Goal: Obtain resource: Download file/media

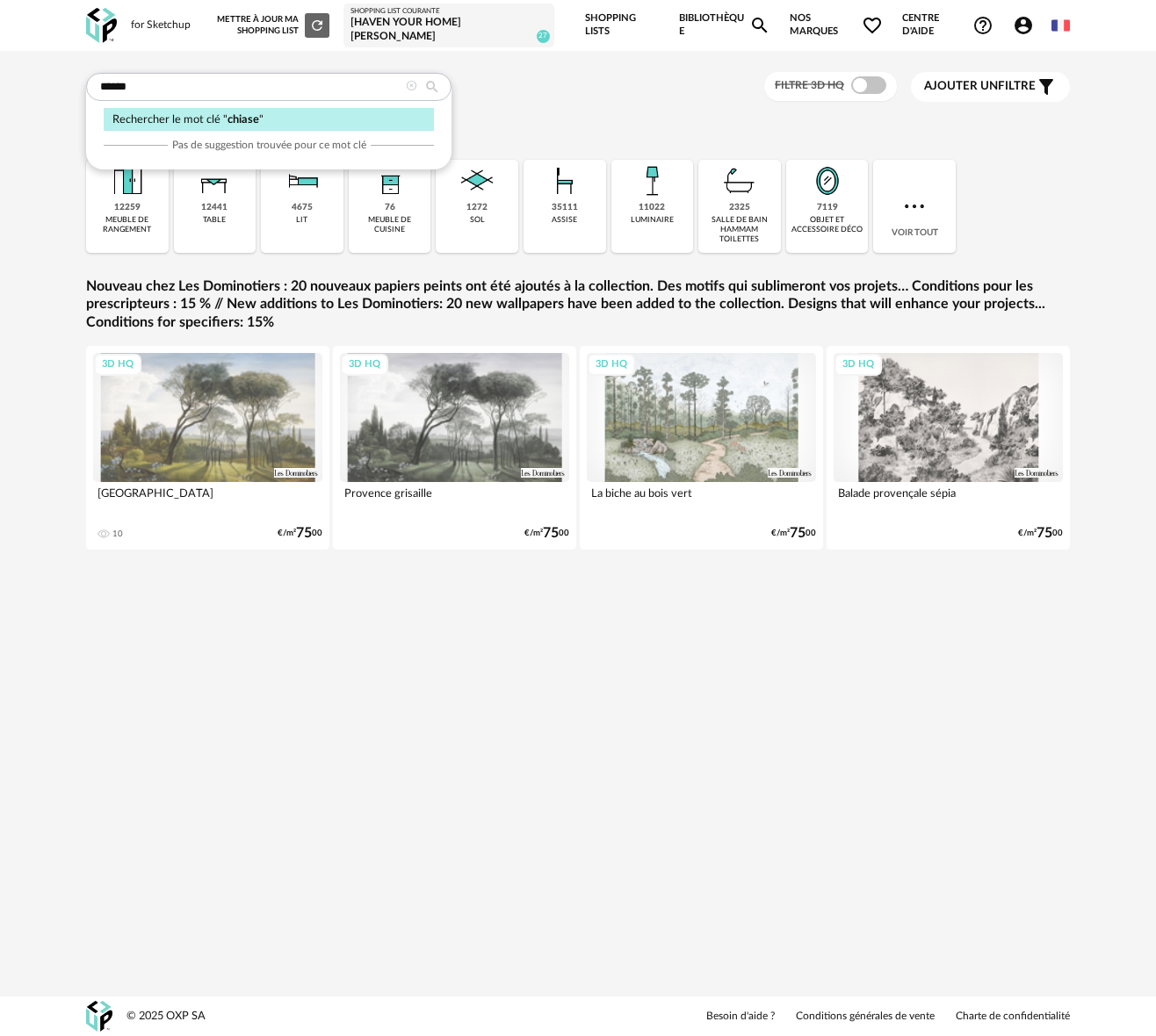
type input "******"
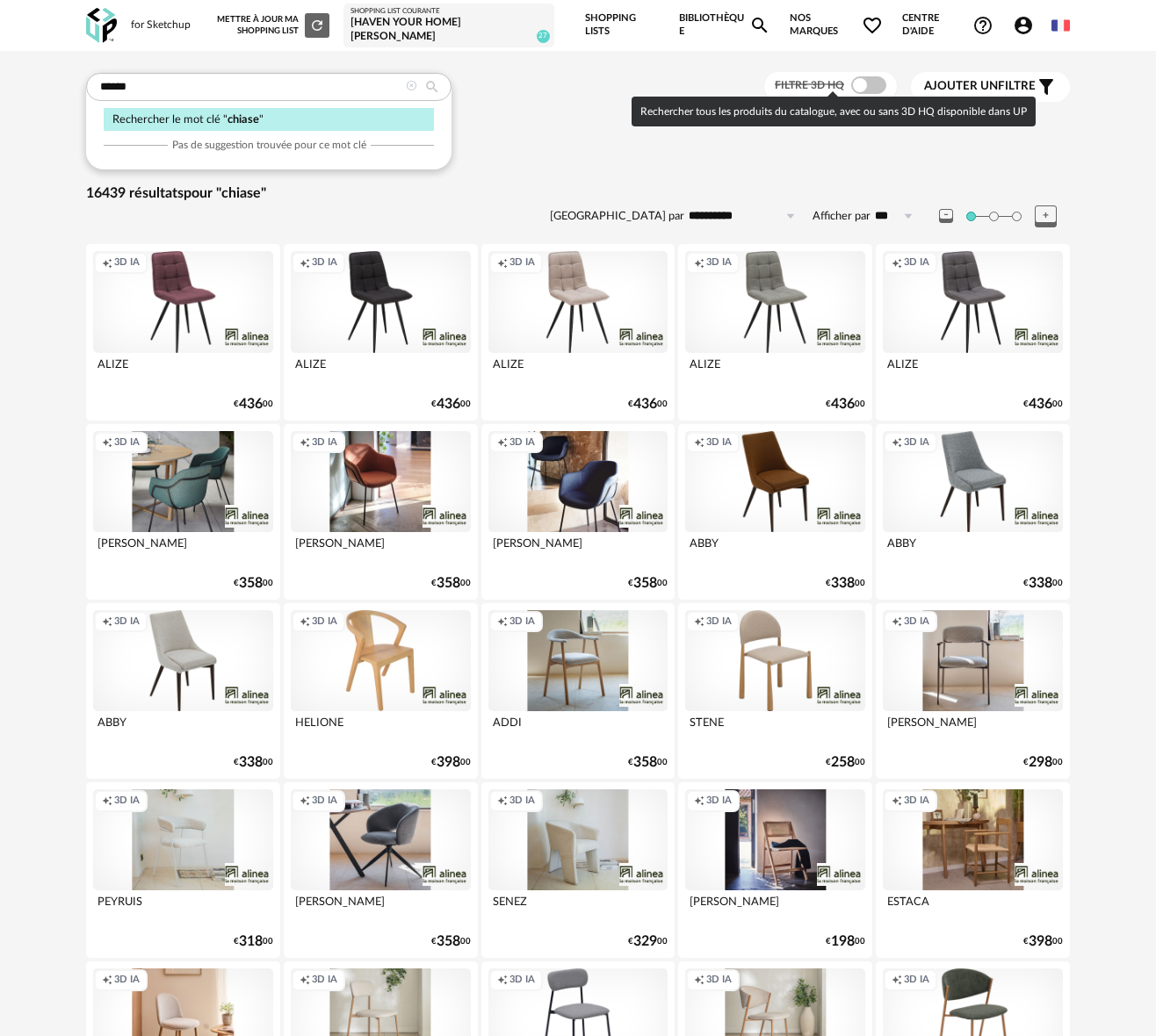
click at [875, 78] on span at bounding box center [868, 86] width 35 height 18
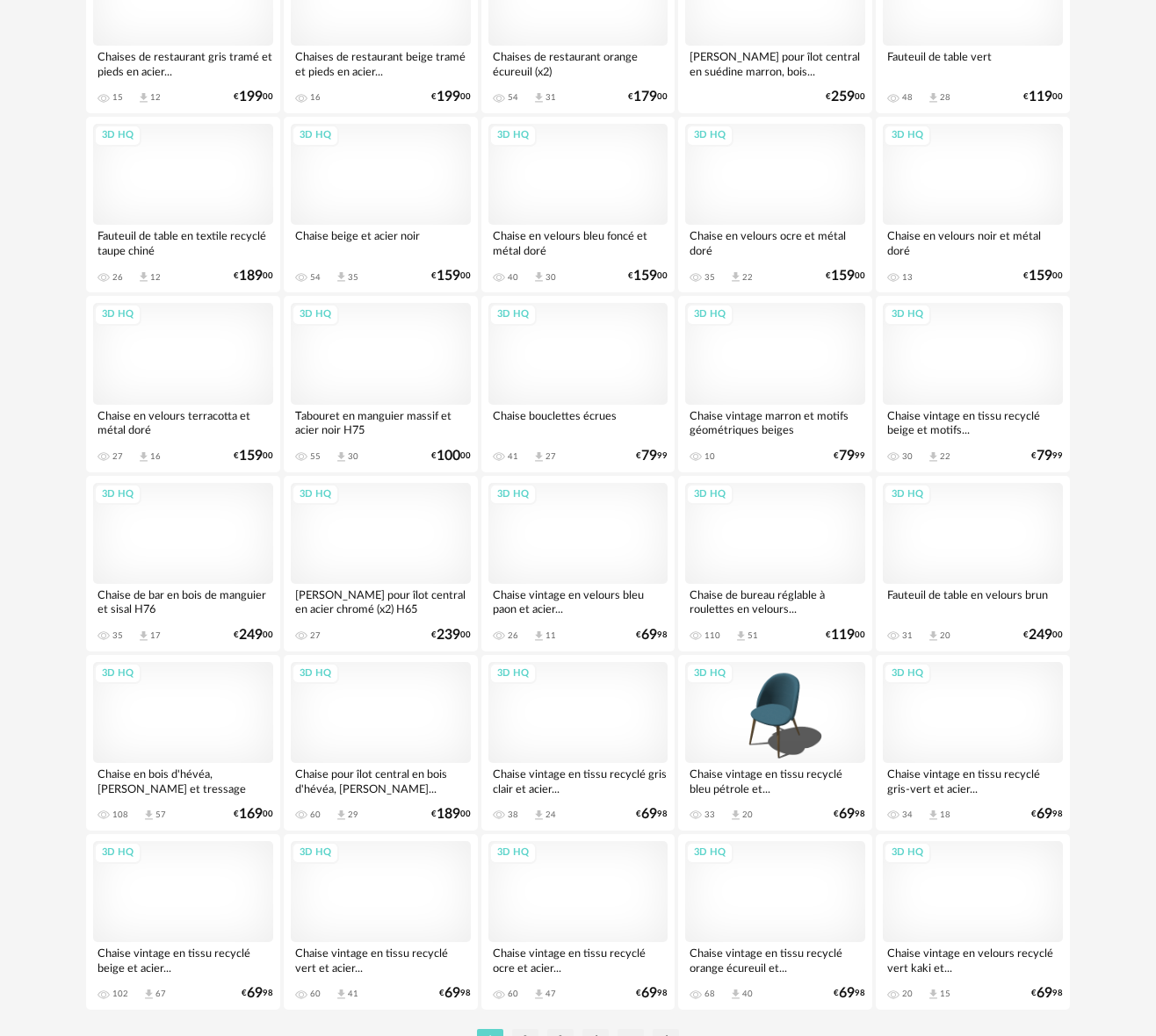
scroll to position [2897, 0]
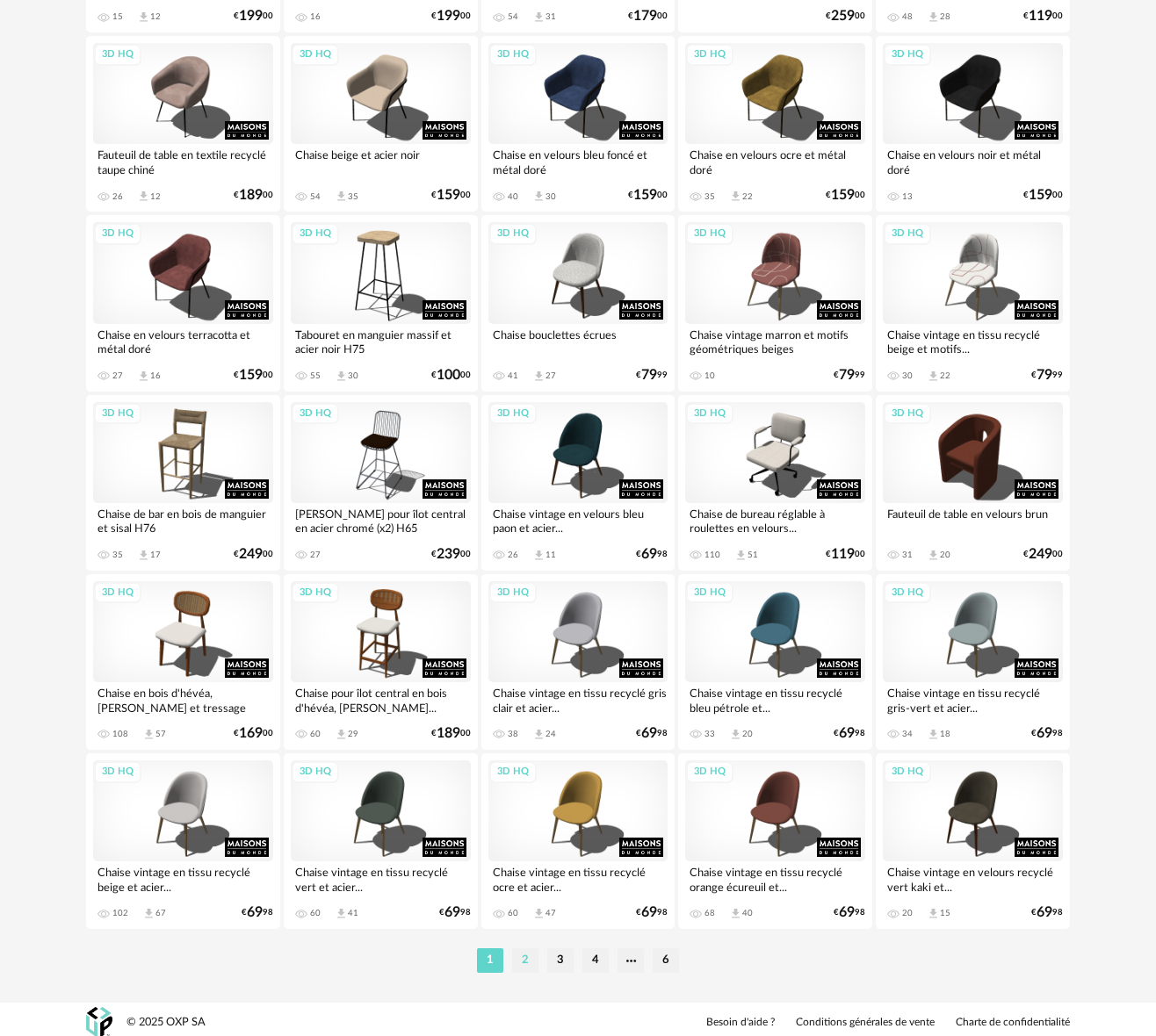
click at [525, 957] on li "2" at bounding box center [525, 960] width 26 height 25
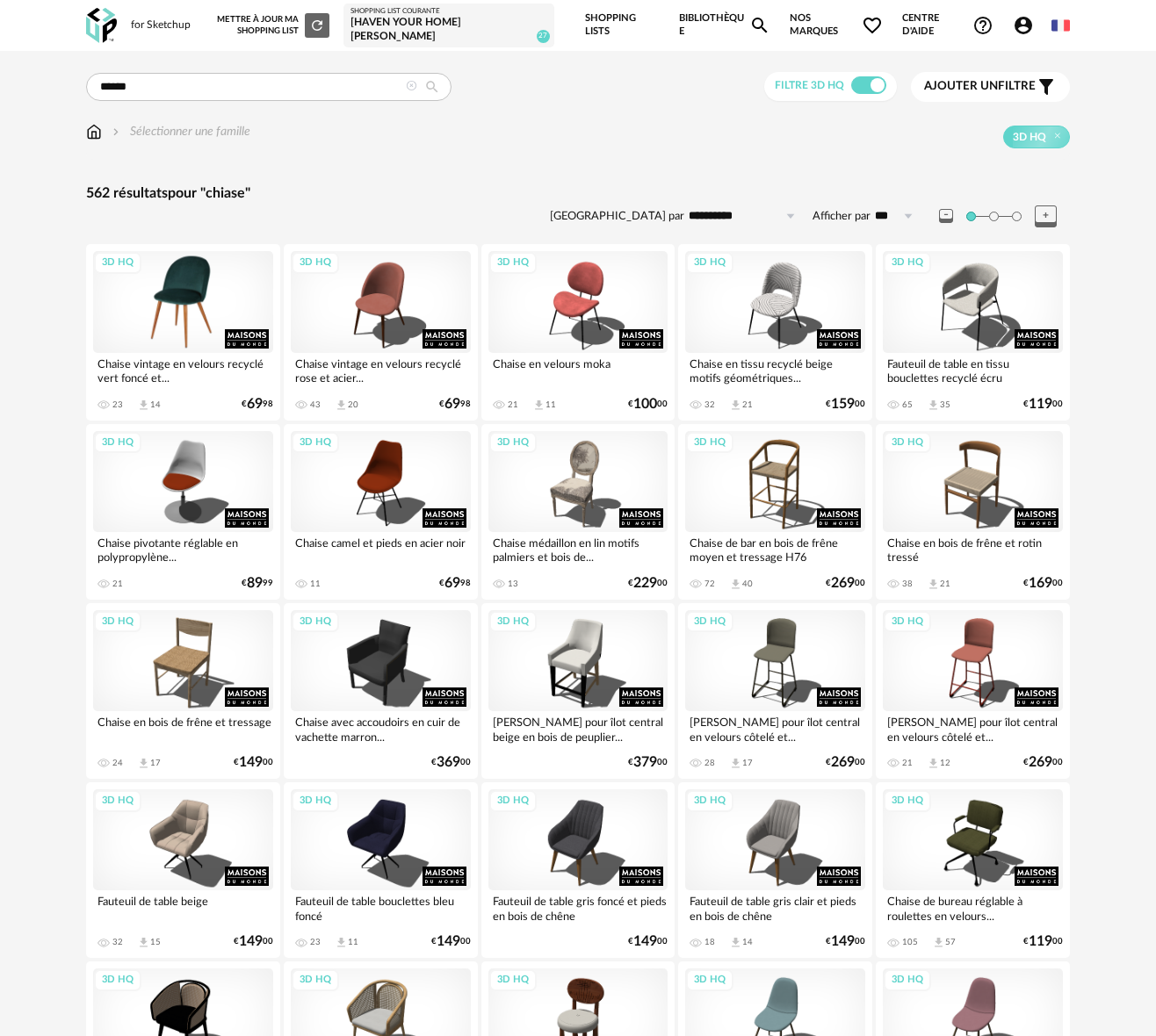
click at [177, 302] on div "3D HQ" at bounding box center [183, 301] width 180 height 101
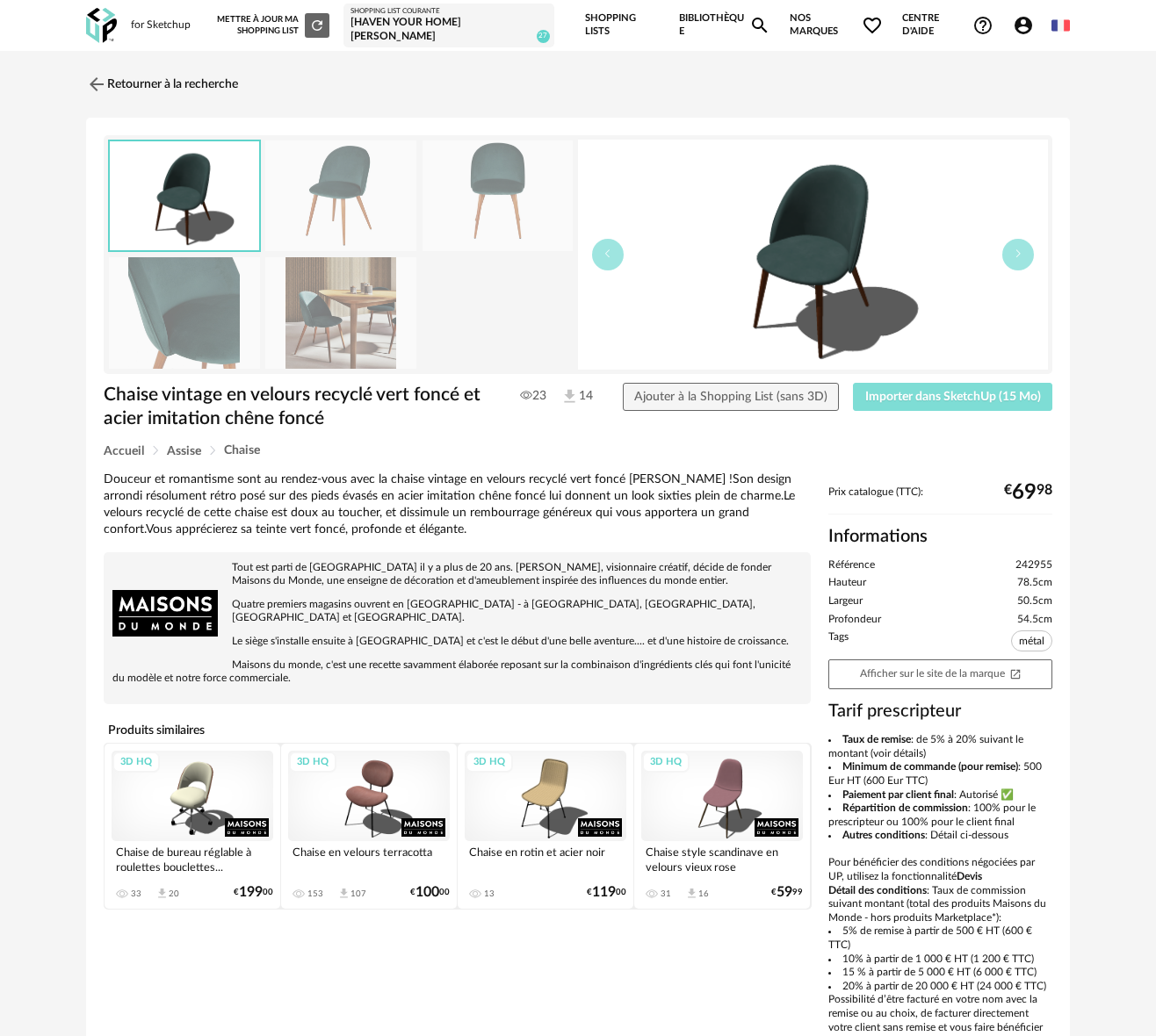
click at [893, 394] on span "Importer dans SketchUp (15 Mo)" at bounding box center [953, 397] width 176 height 12
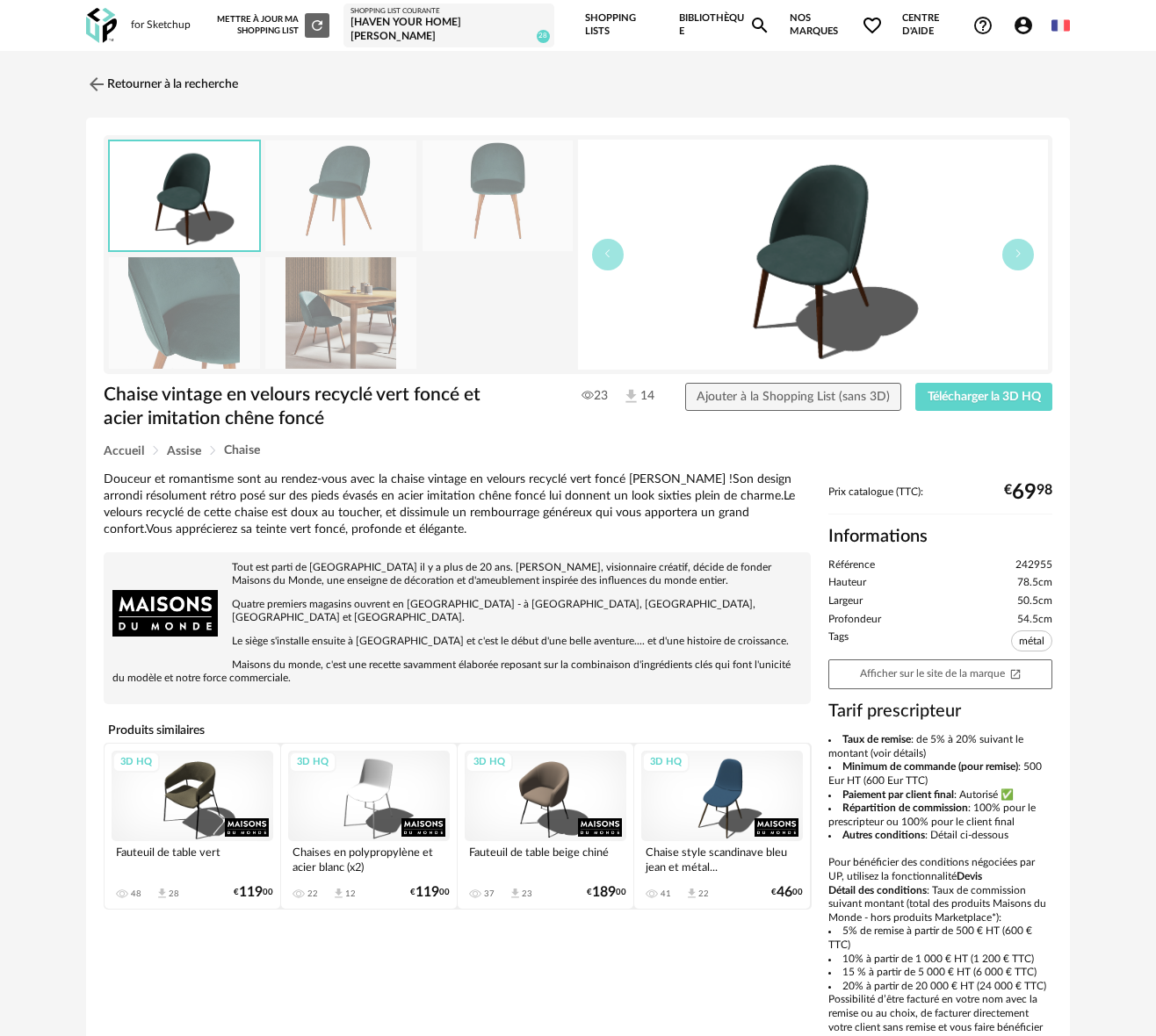
click at [362, 22] on div "[Haven your Home] [PERSON_NAME]" at bounding box center [448, 29] width 196 height 27
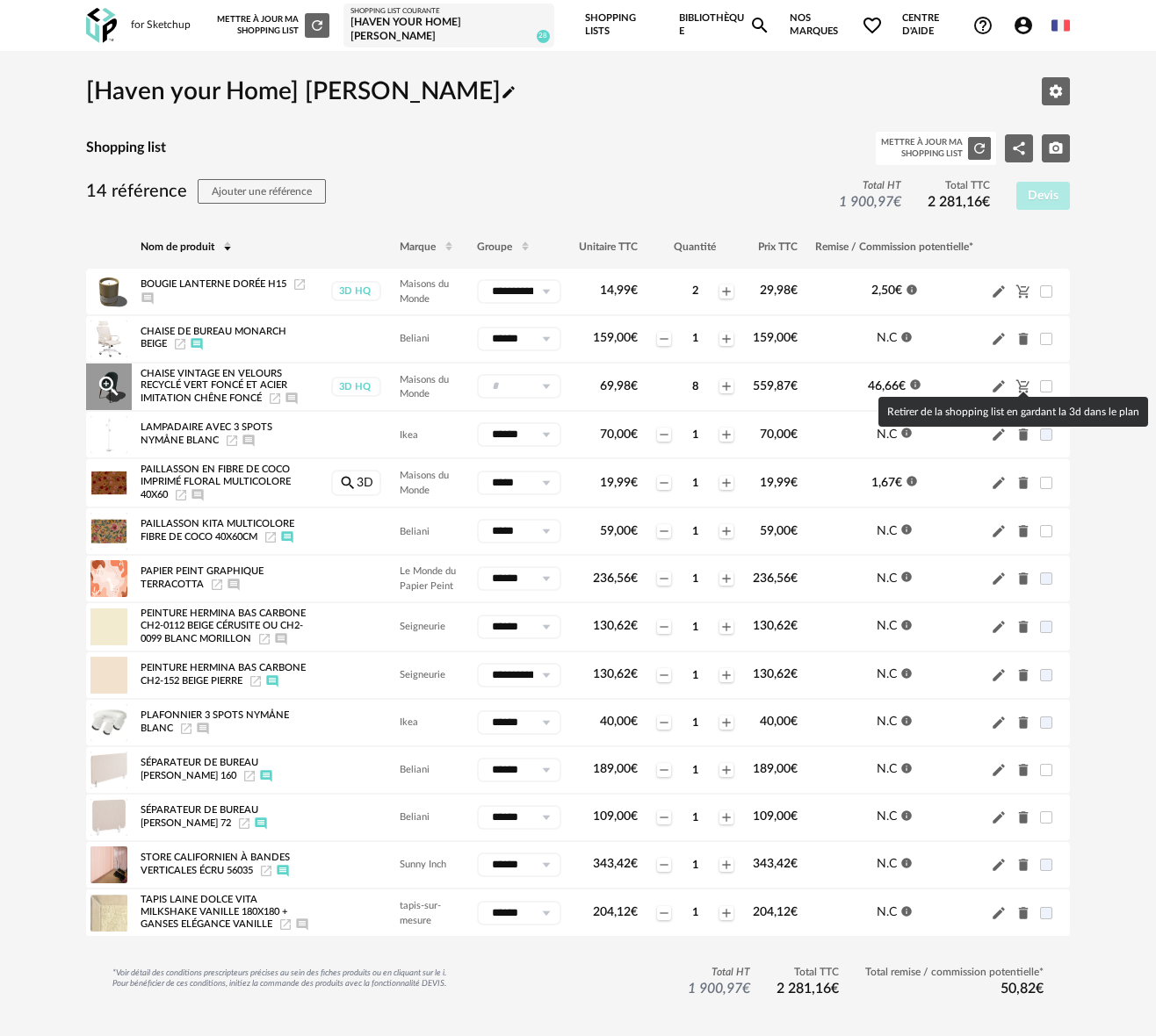
click at [1024, 380] on icon "Cart Minus icon" at bounding box center [1023, 386] width 16 height 16
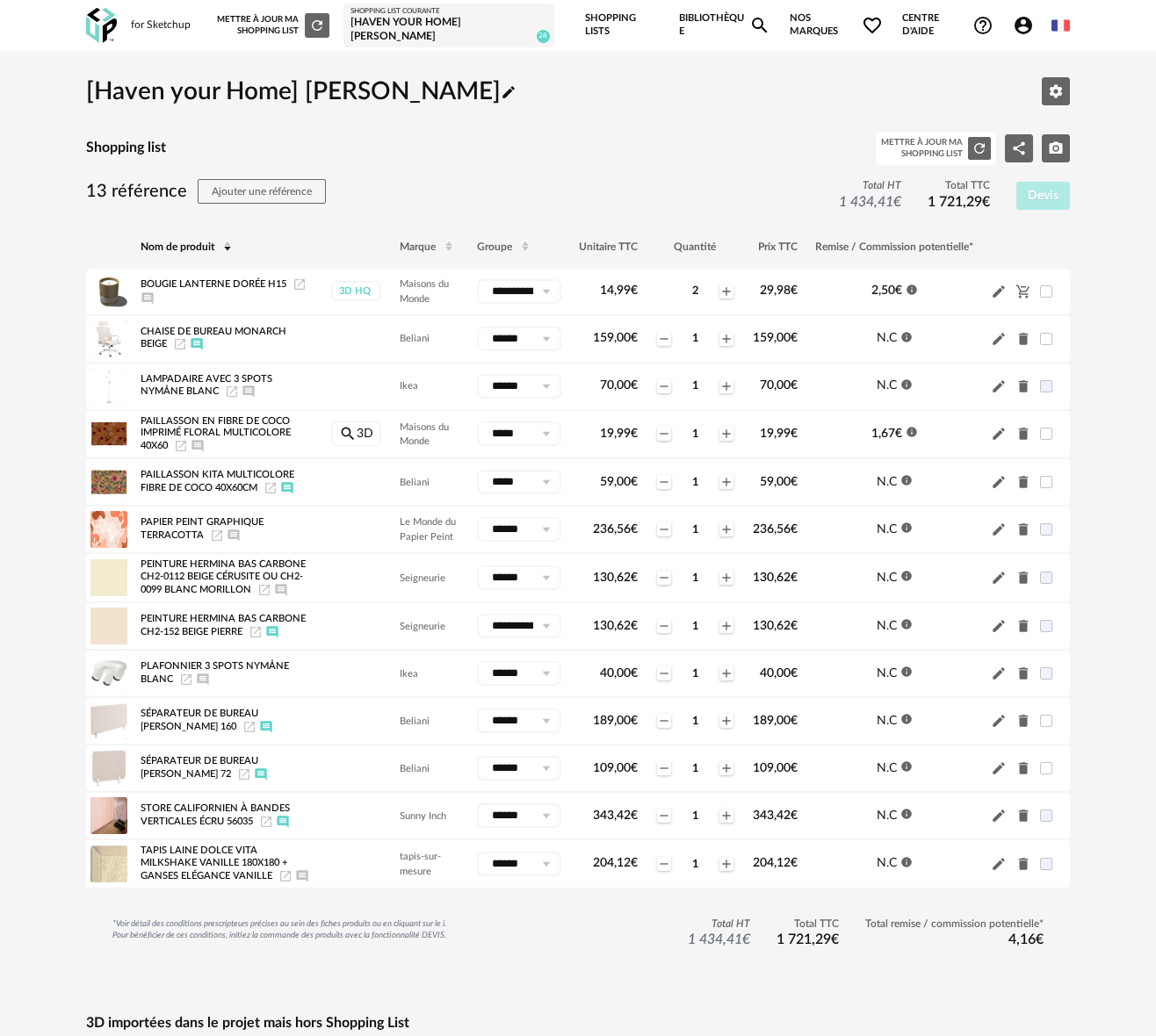
click at [265, 24] on div "Mettre à jour ma Shopping List Refresh icon" at bounding box center [273, 25] width 113 height 25
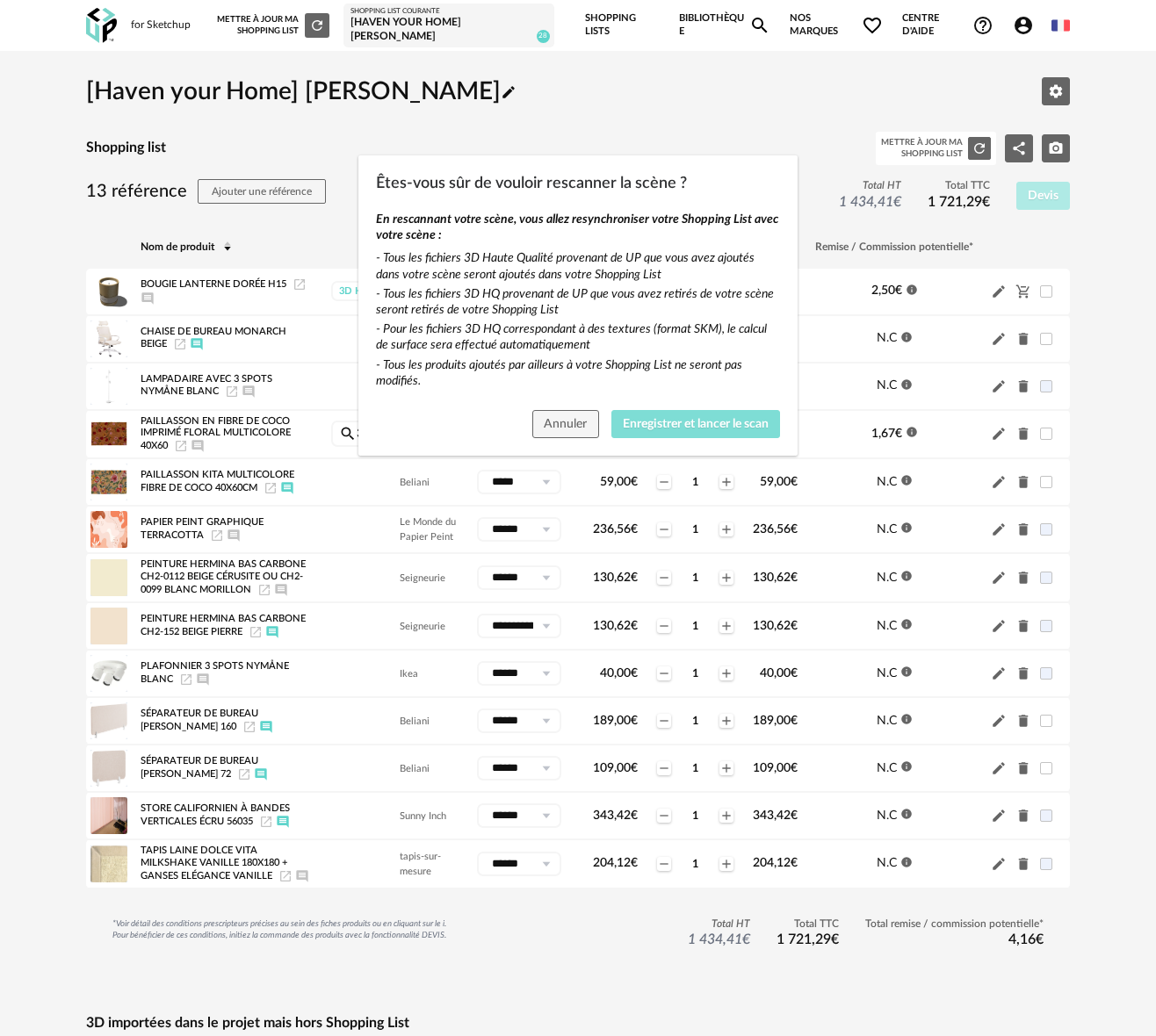
click at [682, 427] on span "Enregistrer et lancer le scan" at bounding box center [696, 424] width 146 height 12
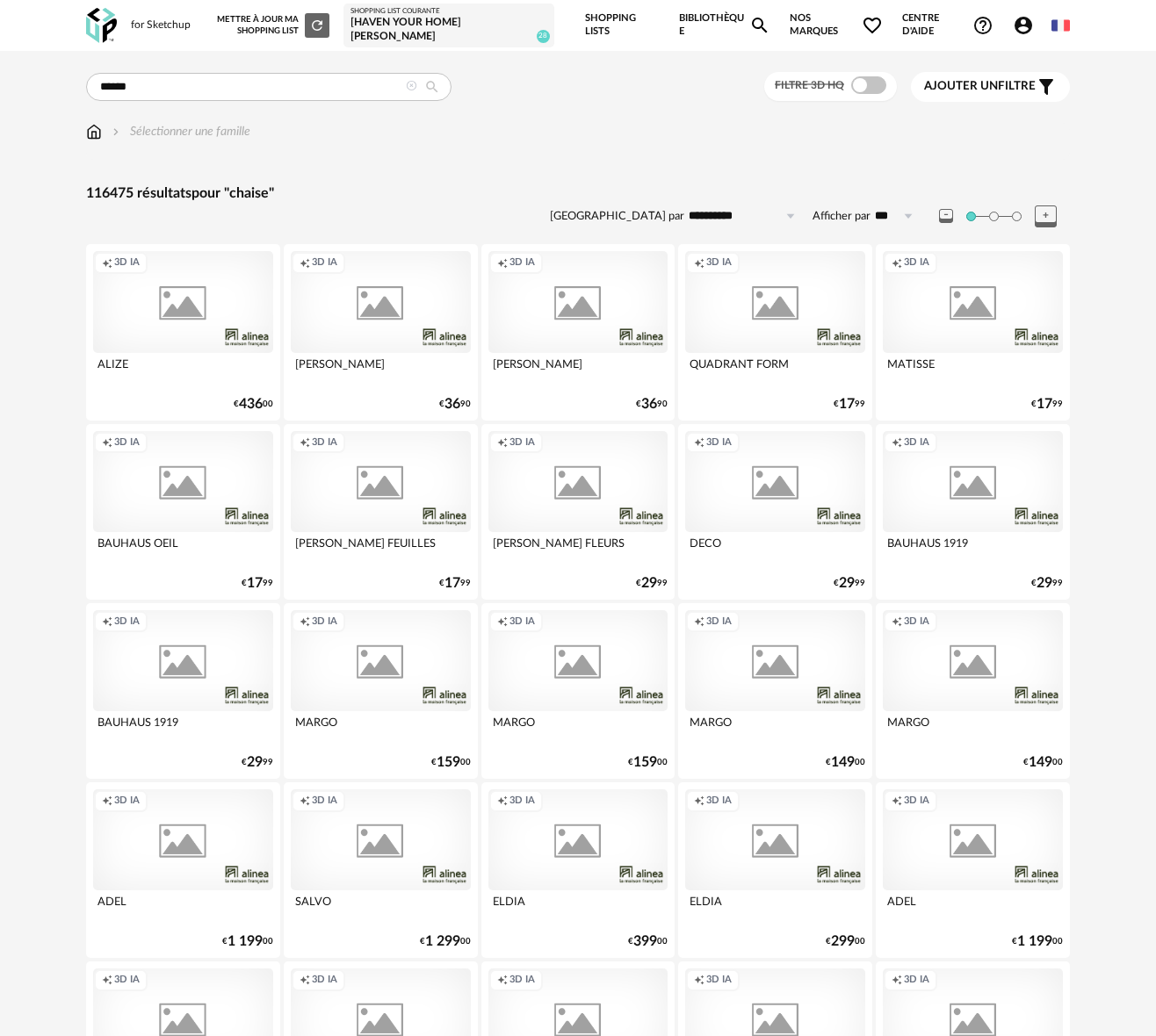
type input "******"
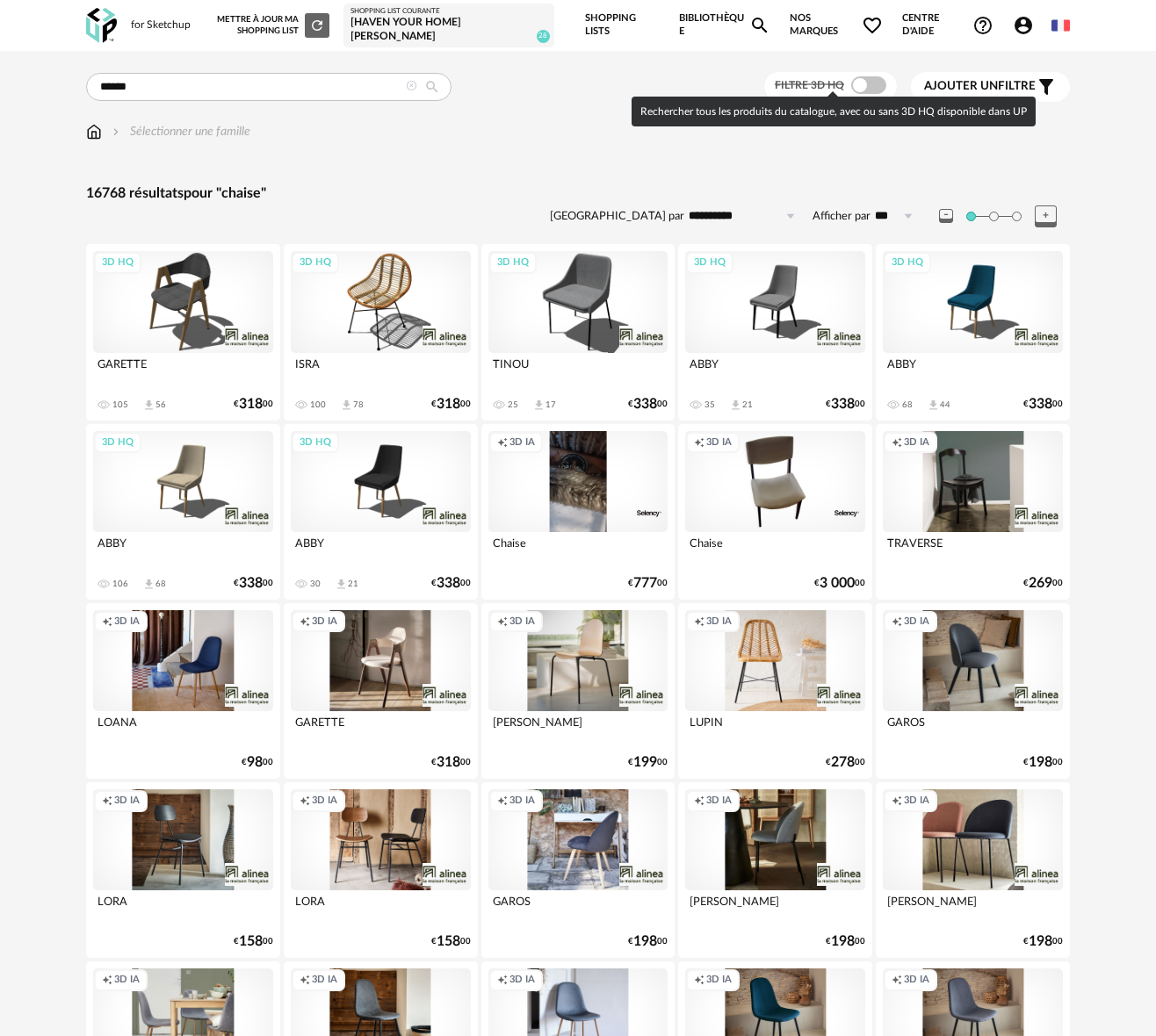
click at [866, 77] on span at bounding box center [868, 86] width 35 height 18
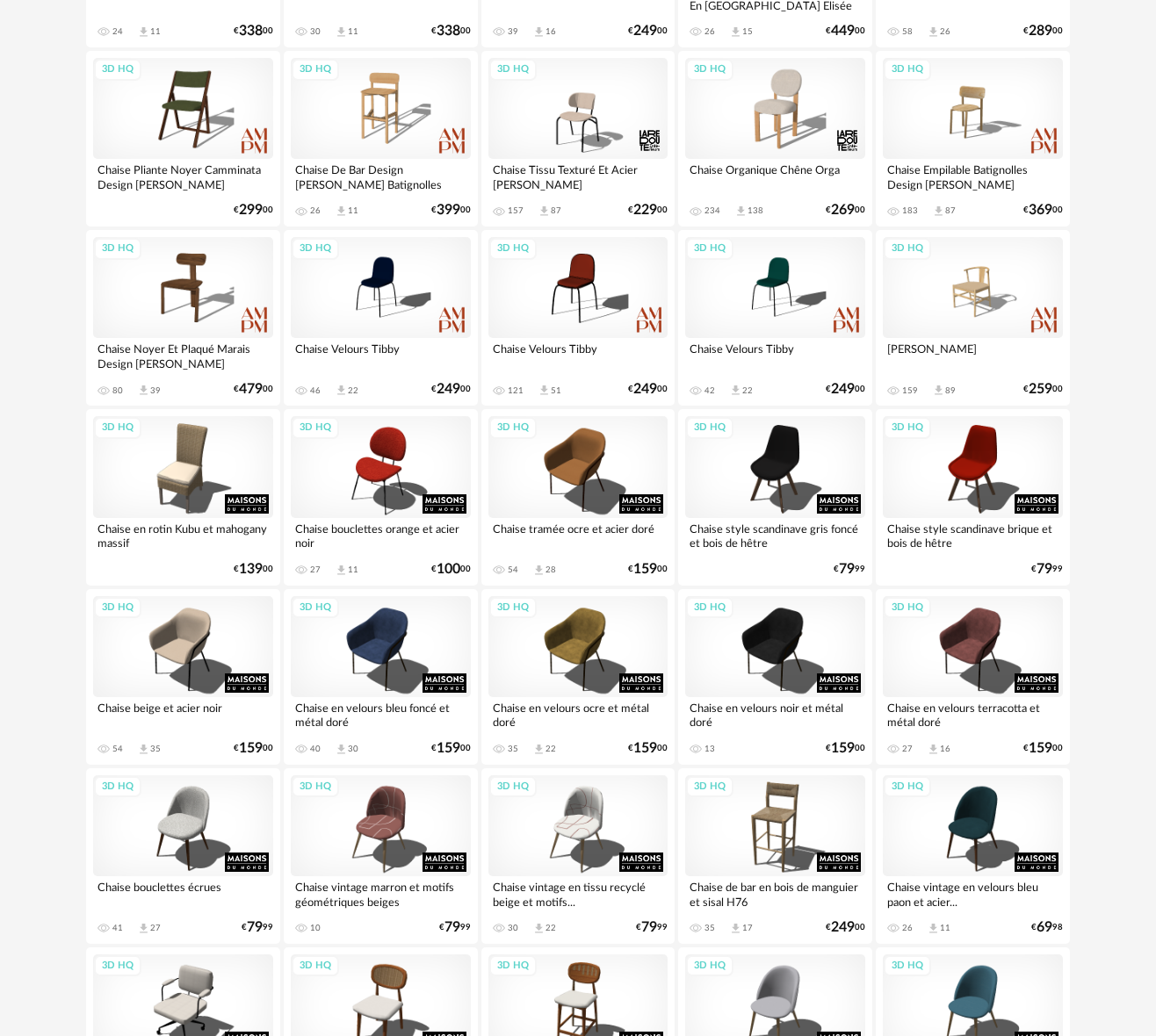
scroll to position [735, 0]
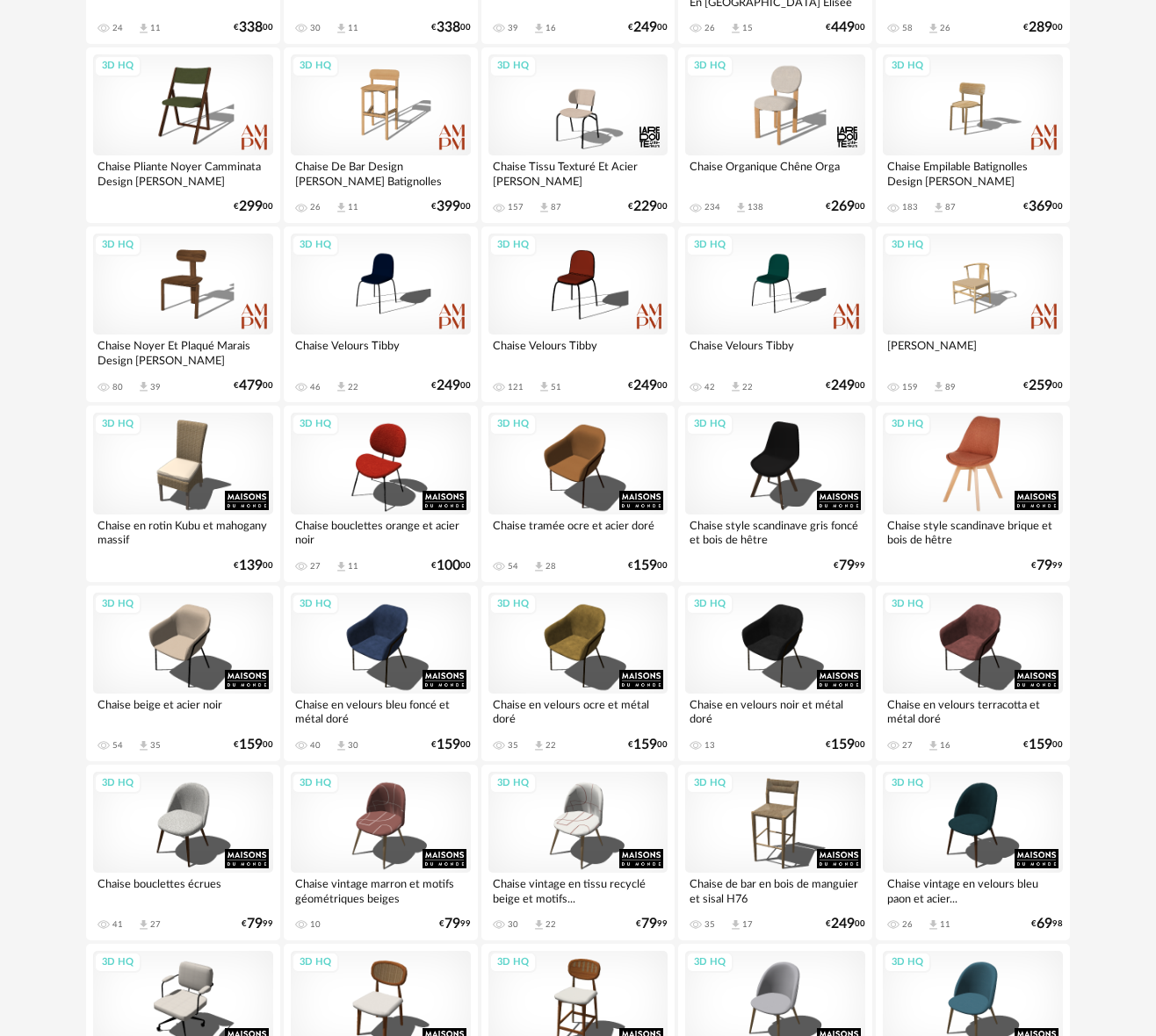
click at [985, 446] on div "3D HQ" at bounding box center [972, 462] width 180 height 101
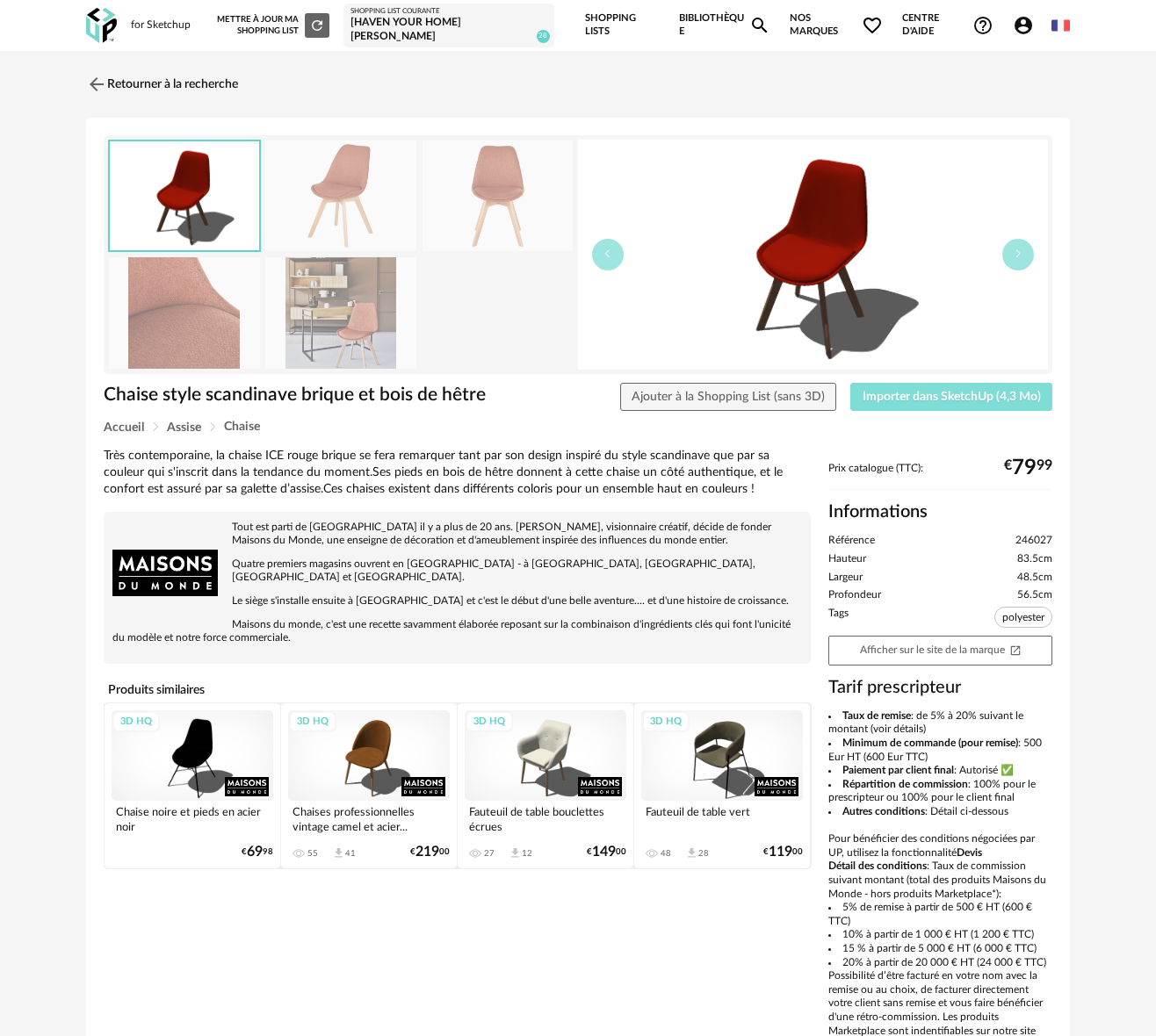
click at [885, 391] on span "Importer dans SketchUp (4,3 Mo)" at bounding box center [951, 397] width 179 height 12
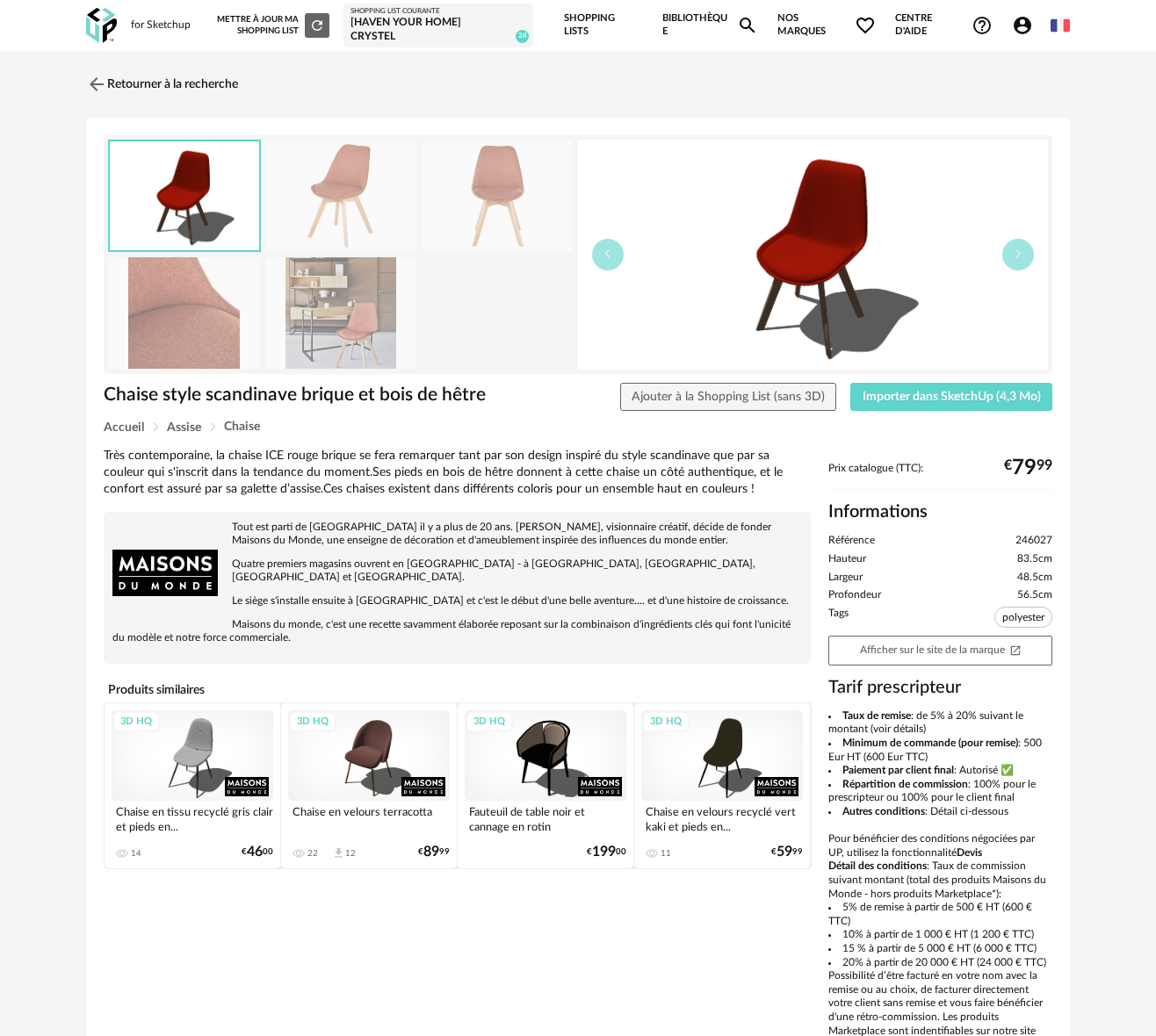
drag, startPoint x: 105, startPoint y: 76, endPoint x: 30, endPoint y: 4, distance: 104.0
click at [104, 76] on img at bounding box center [96, 84] width 21 height 21
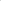
scroll to position [475, 0]
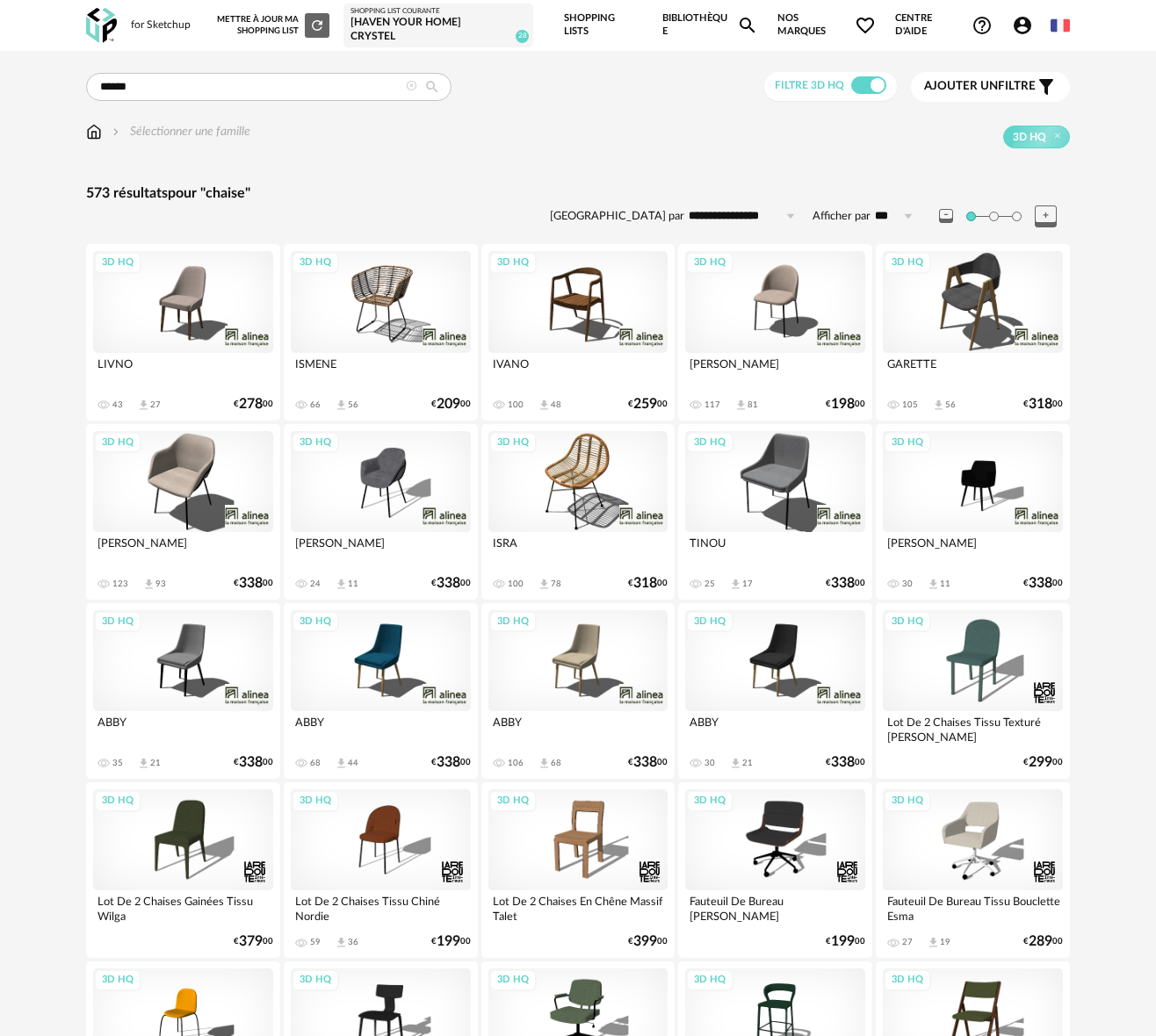
click at [262, 18] on div "Mettre à jour ma Shopping List Refresh icon" at bounding box center [273, 25] width 113 height 25
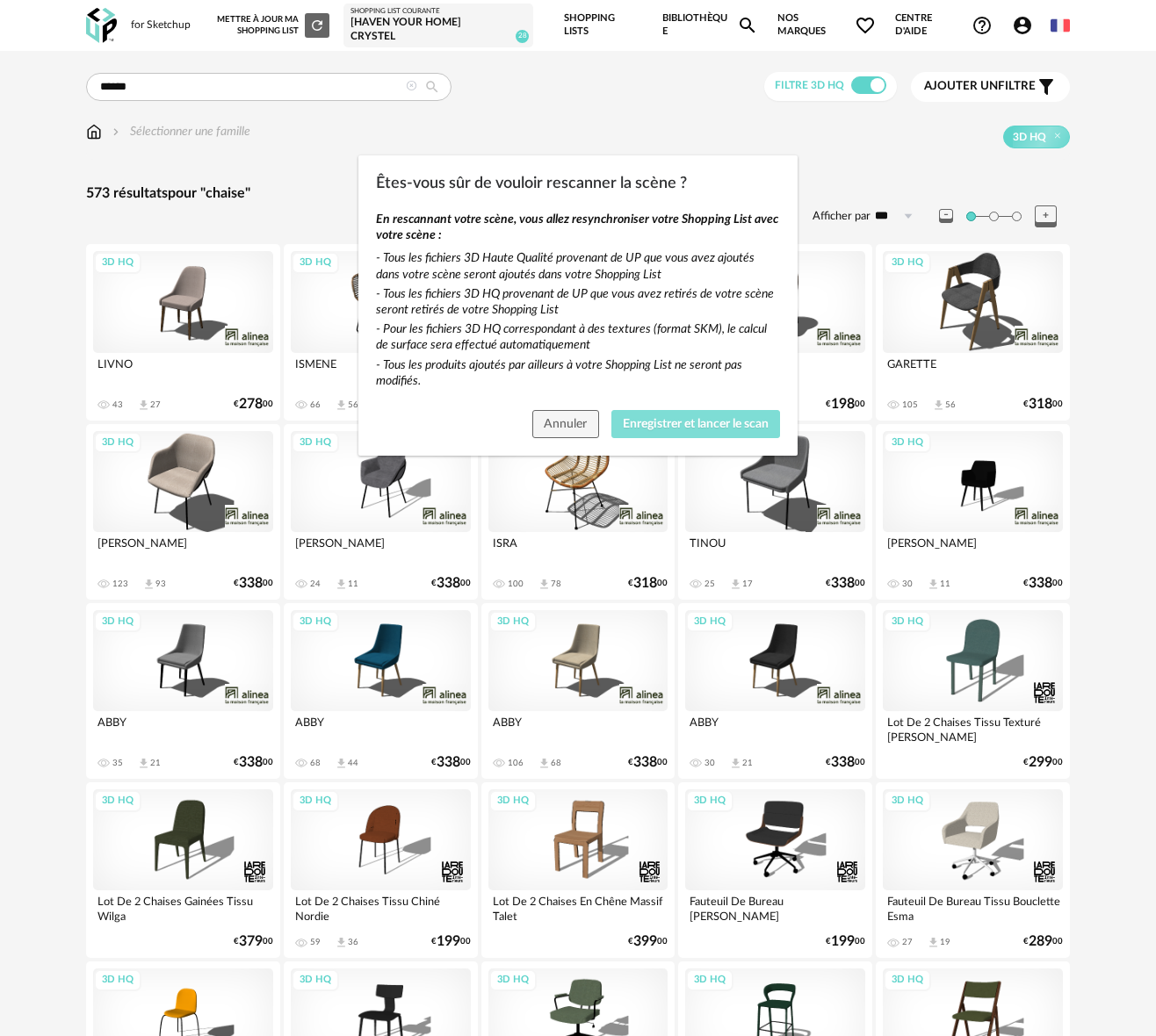
click at [652, 422] on span "Enregistrer et lancer le scan" at bounding box center [696, 424] width 146 height 12
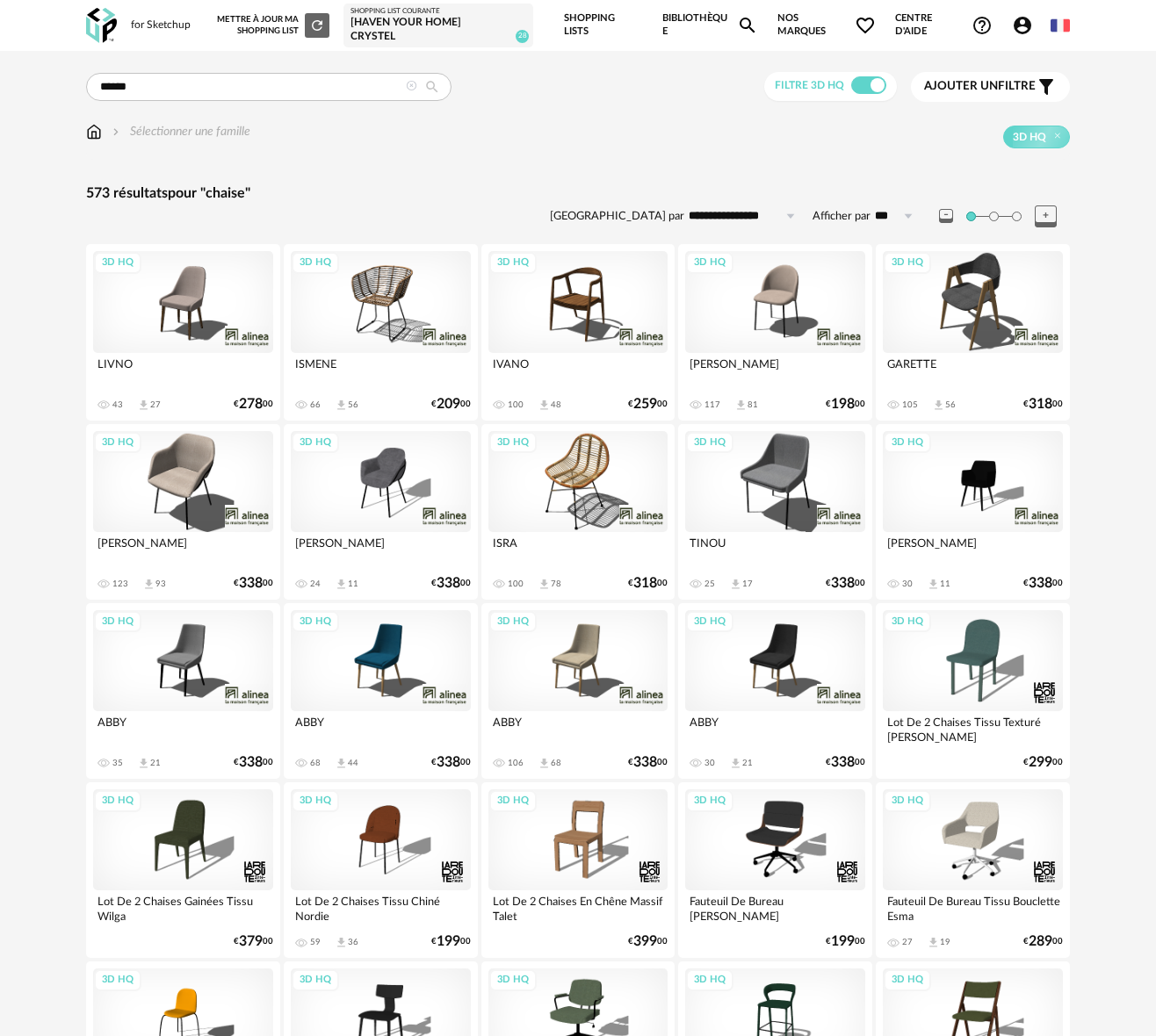
click at [417, 16] on div "Shopping List courante" at bounding box center [438, 11] width 176 height 9
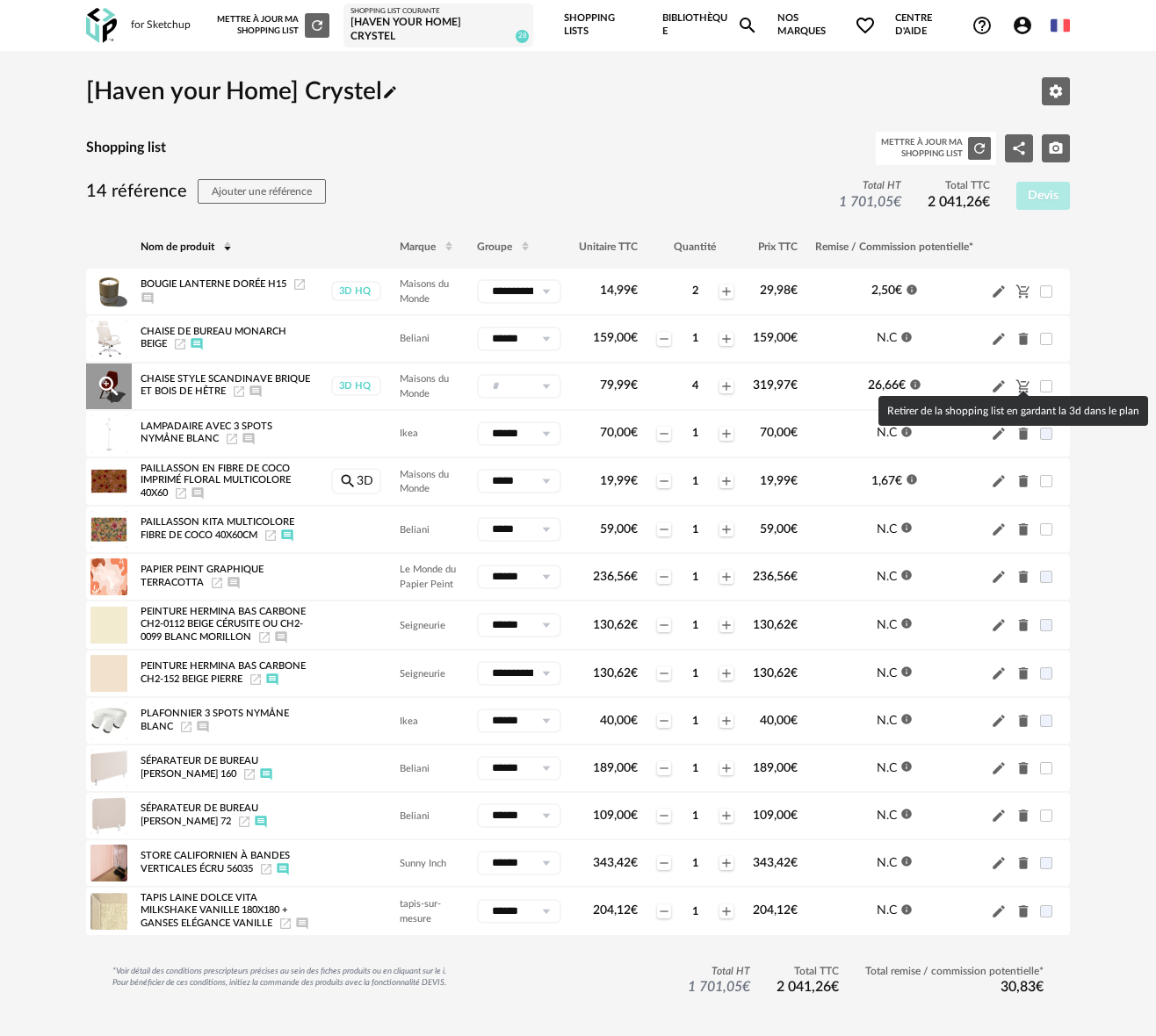
click at [1023, 380] on icon "Cart Minus icon" at bounding box center [1022, 385] width 13 height 13
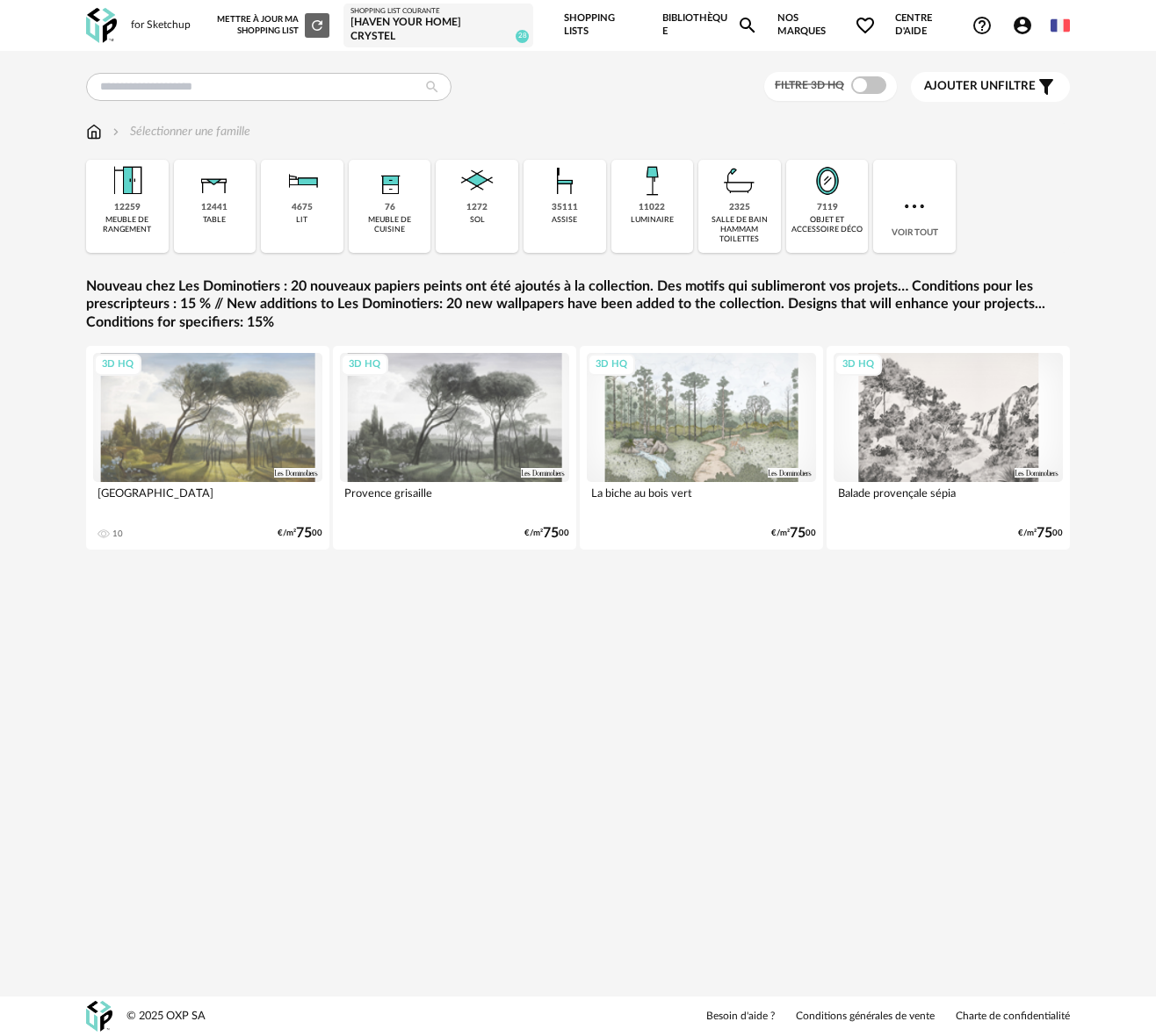
click at [419, 25] on div "[Haven your Home] Crystel" at bounding box center [438, 29] width 176 height 27
